Goal: Find specific page/section: Find specific page/section

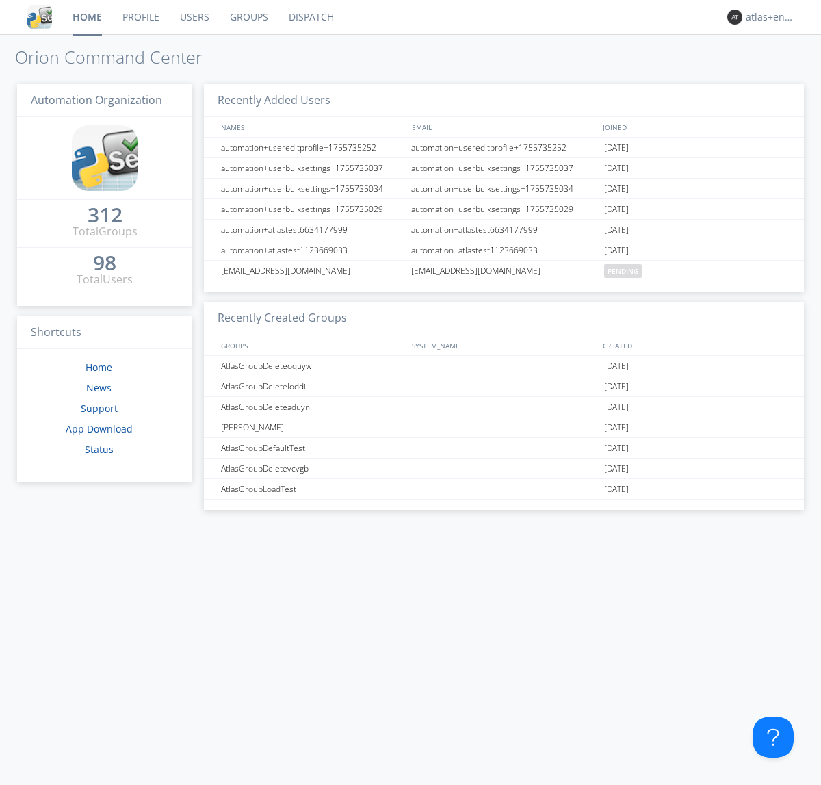
click at [310, 17] on link "Dispatch" at bounding box center [311, 17] width 66 height 34
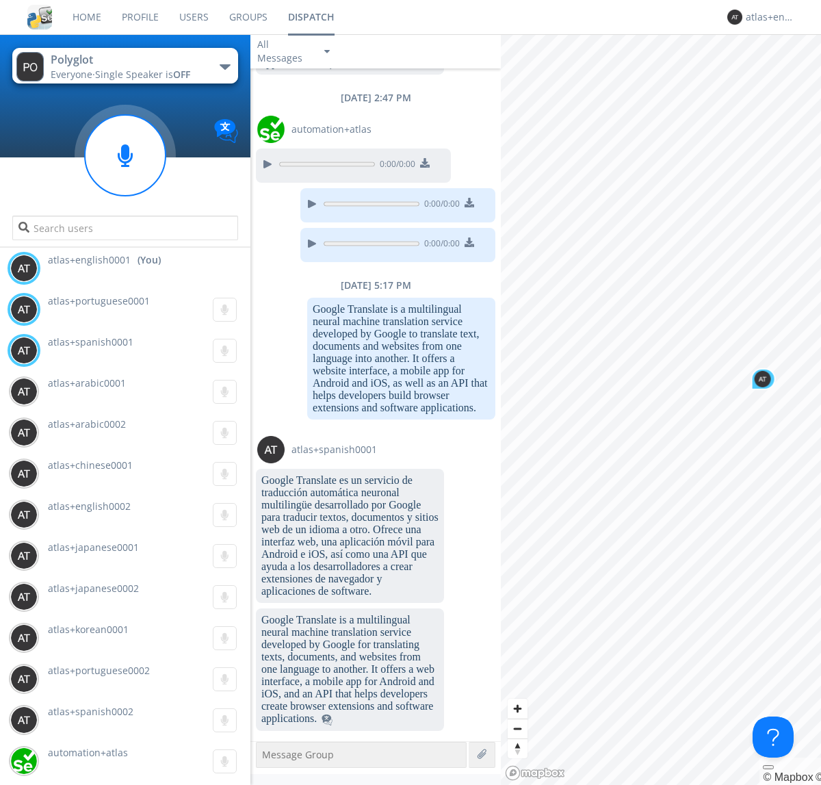
scroll to position [1396, 0]
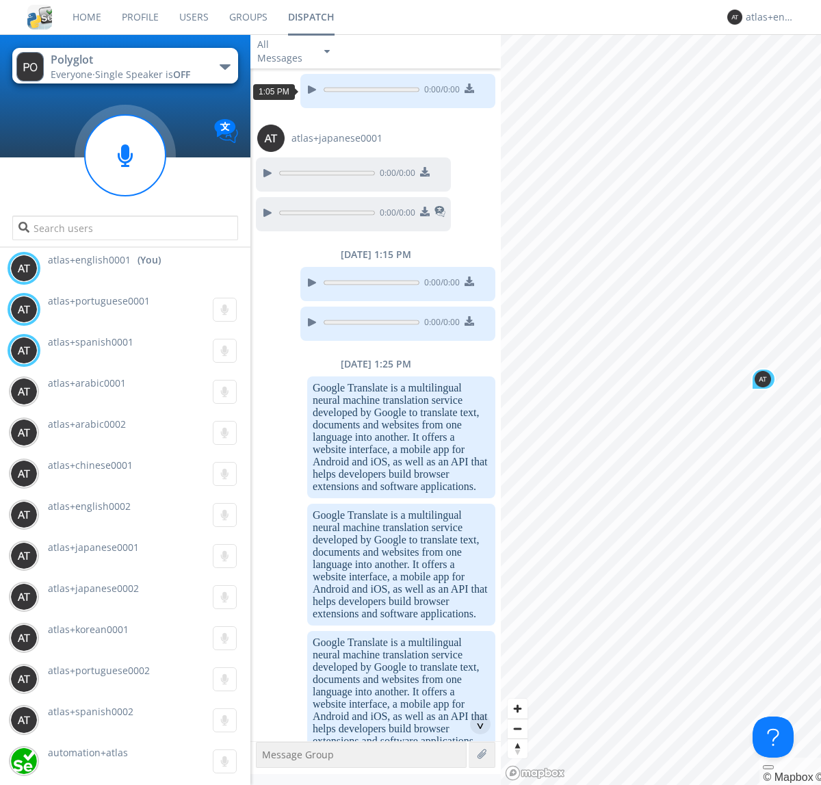
scroll to position [1193, 0]
click at [475, 724] on div "^" at bounding box center [480, 723] width 21 height 21
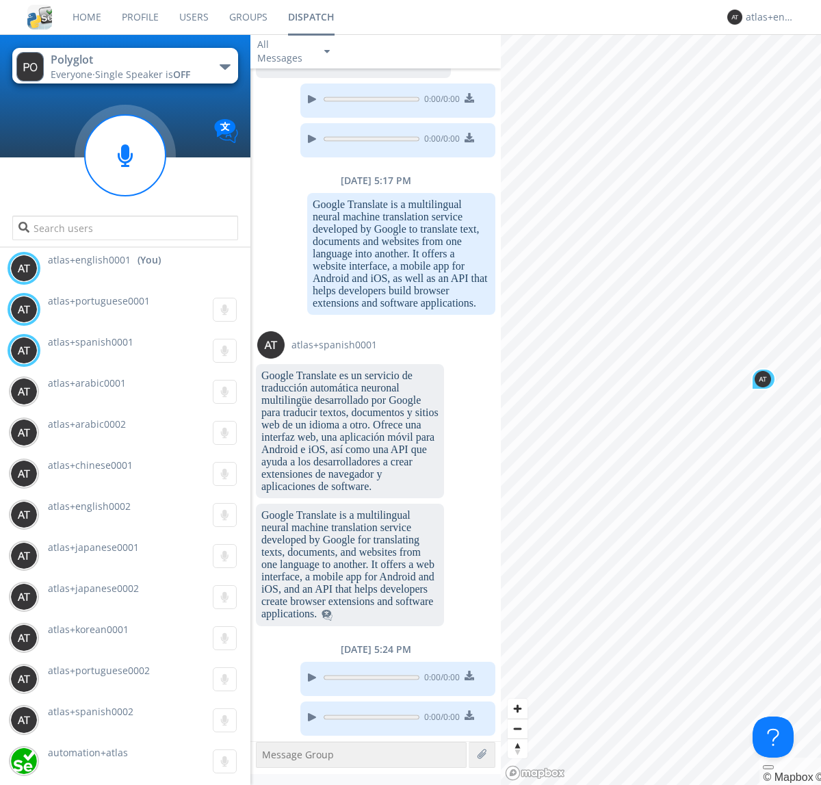
scroll to position [2523, 0]
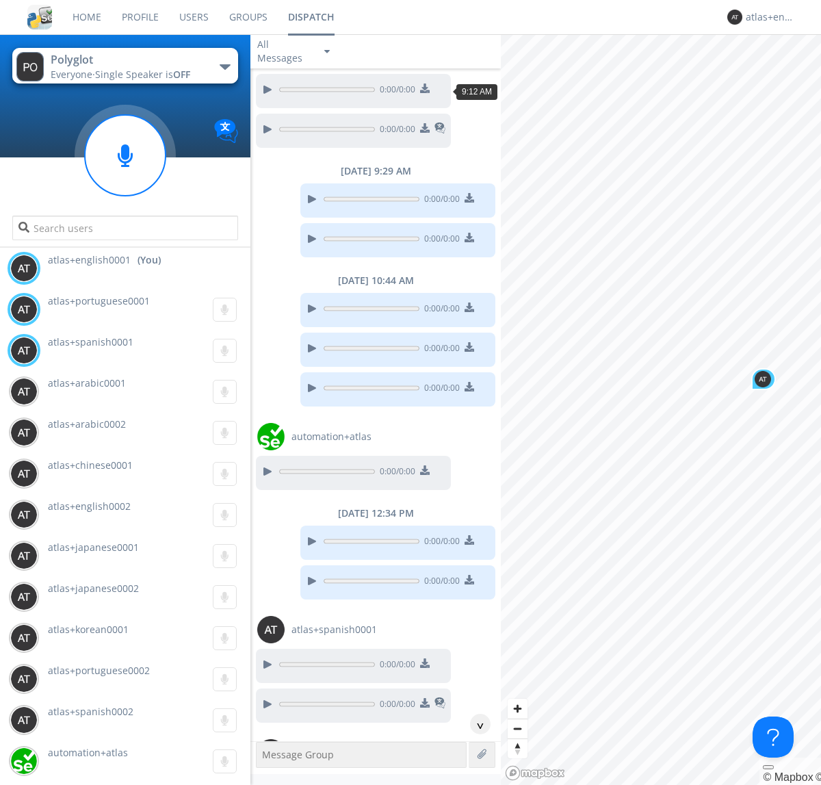
scroll to position [1144, 0]
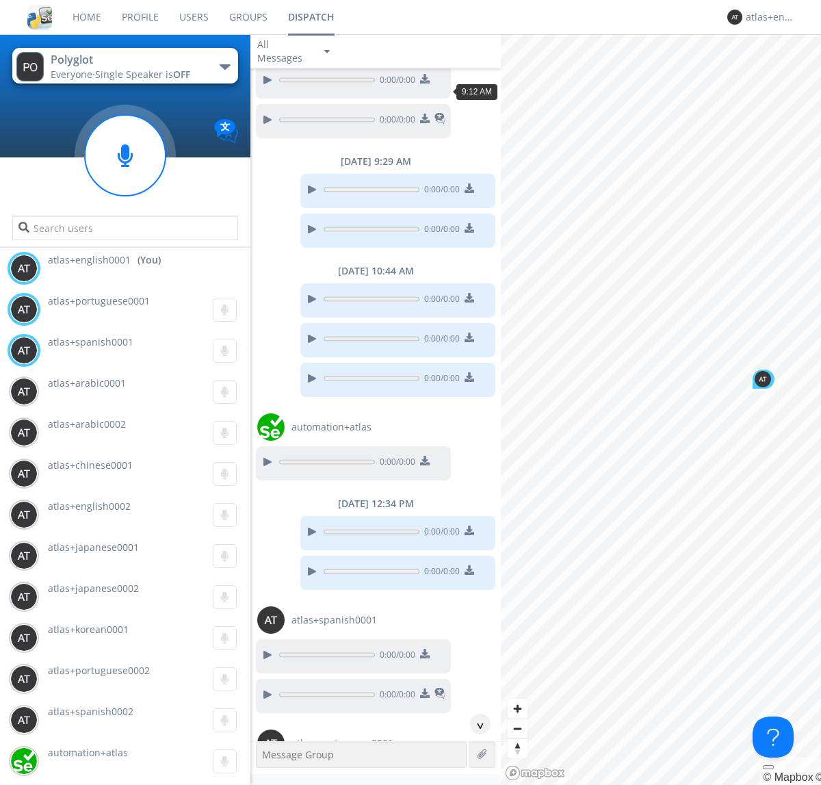
click at [475, 724] on div "^" at bounding box center [480, 723] width 21 height 21
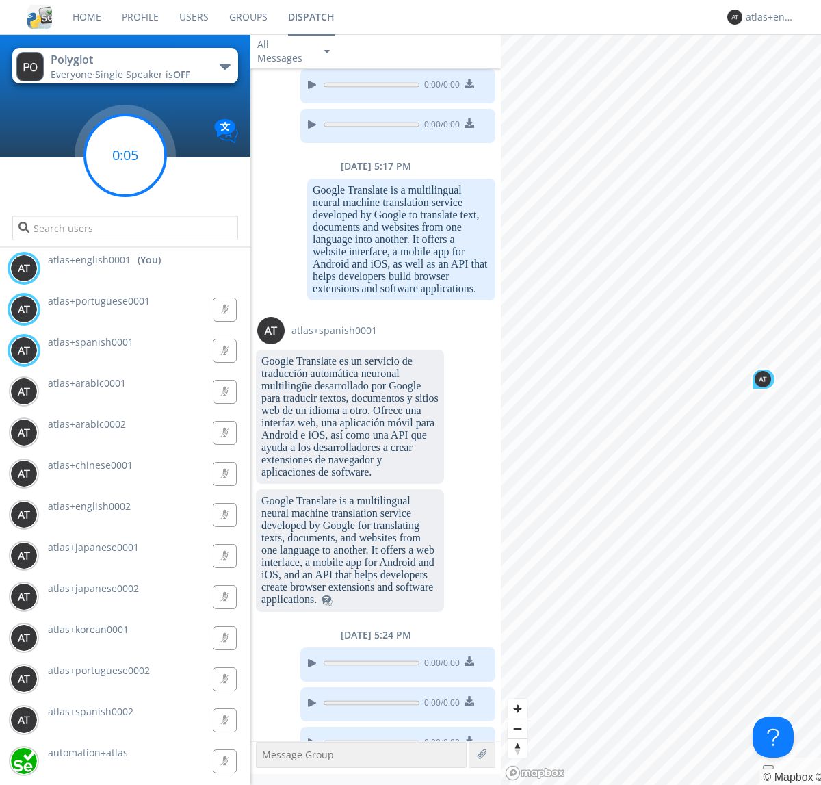
scroll to position [3602, 0]
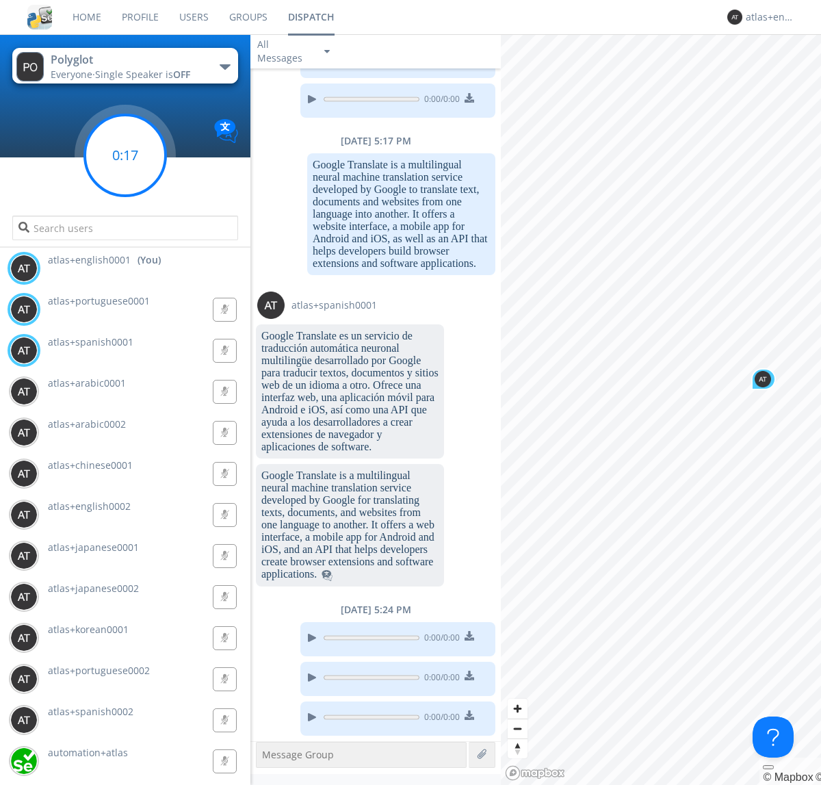
click at [125, 155] on g at bounding box center [125, 155] width 81 height 81
